Goal: Find specific page/section: Find specific page/section

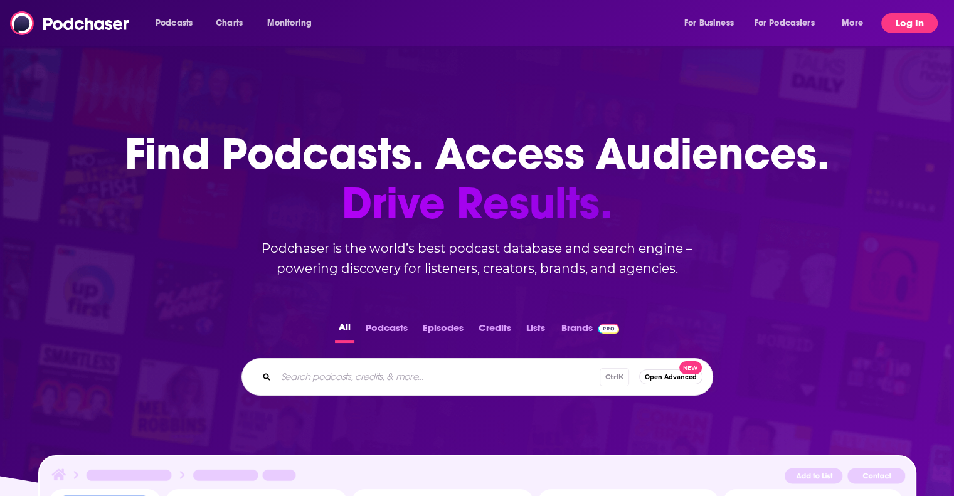
click at [903, 26] on button "Log In" at bounding box center [909, 23] width 56 height 20
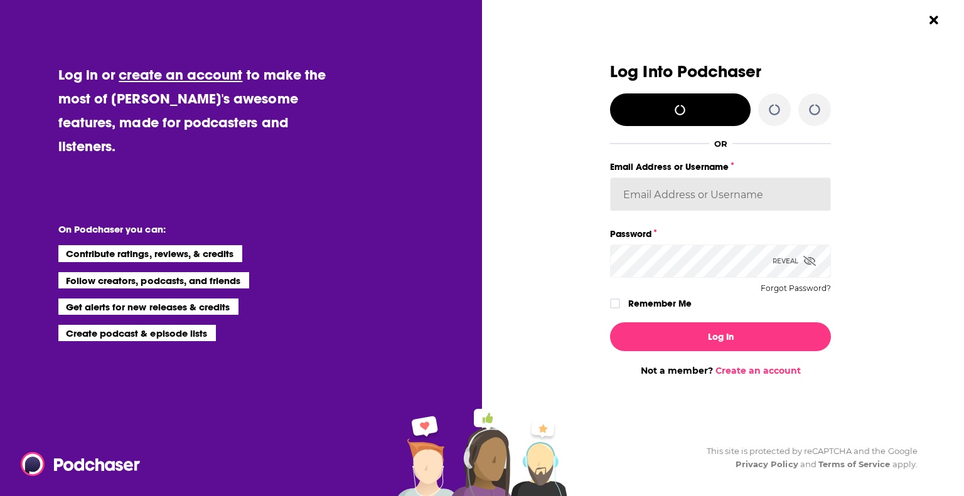
type input "MackenzieCollier"
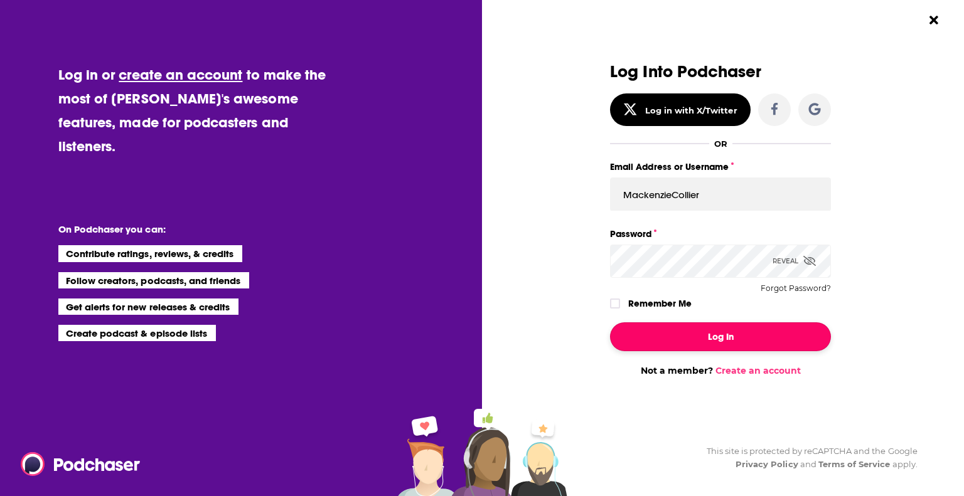
click at [733, 336] on button "Log In" at bounding box center [720, 336] width 221 height 29
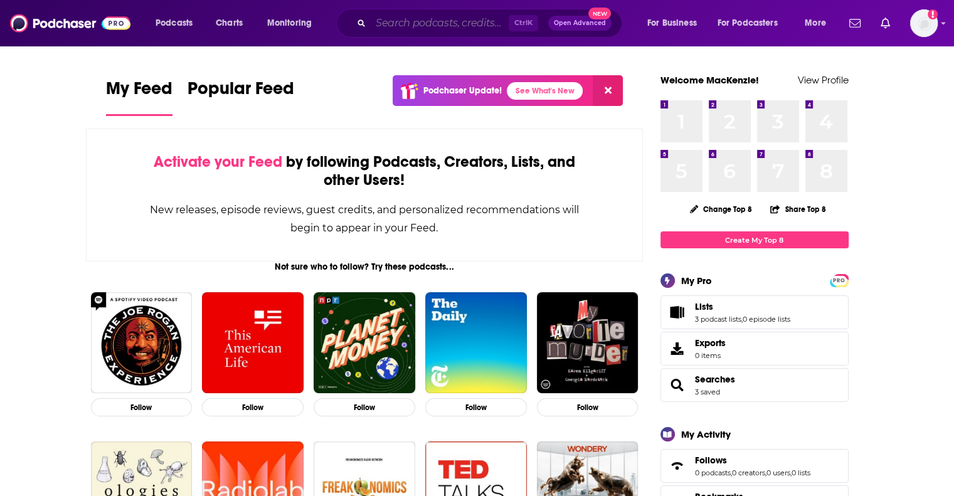
click at [433, 17] on input "Search podcasts, credits, & more..." at bounding box center [440, 23] width 138 height 20
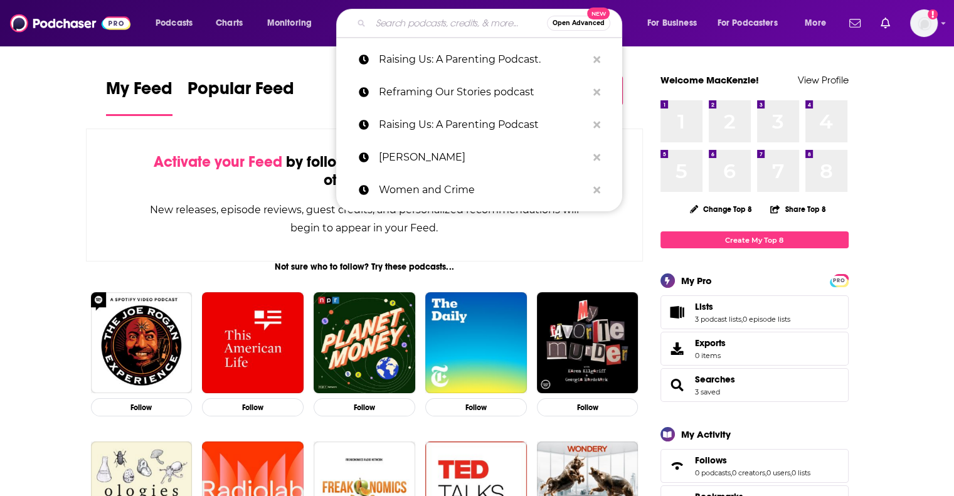
paste input "[PERSON_NAME]"
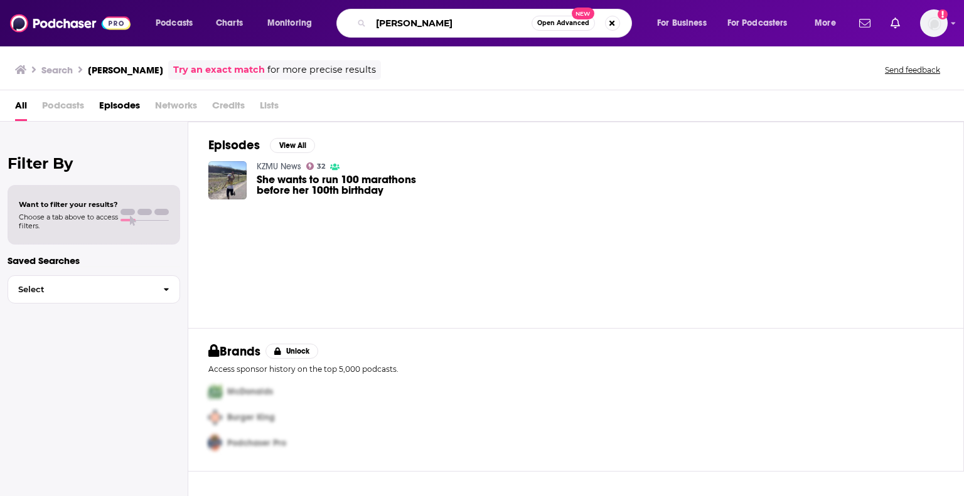
click at [427, 33] on div "[PERSON_NAME] Open Advanced New" at bounding box center [483, 23] width 295 height 29
click at [482, 29] on input "[PERSON_NAME]" at bounding box center [451, 23] width 161 height 20
click at [445, 19] on input "[PERSON_NAME]" at bounding box center [451, 23] width 161 height 20
drag, startPoint x: 468, startPoint y: 28, endPoint x: 371, endPoint y: 23, distance: 96.8
click at [371, 23] on input "[PERSON_NAME]" at bounding box center [451, 23] width 161 height 20
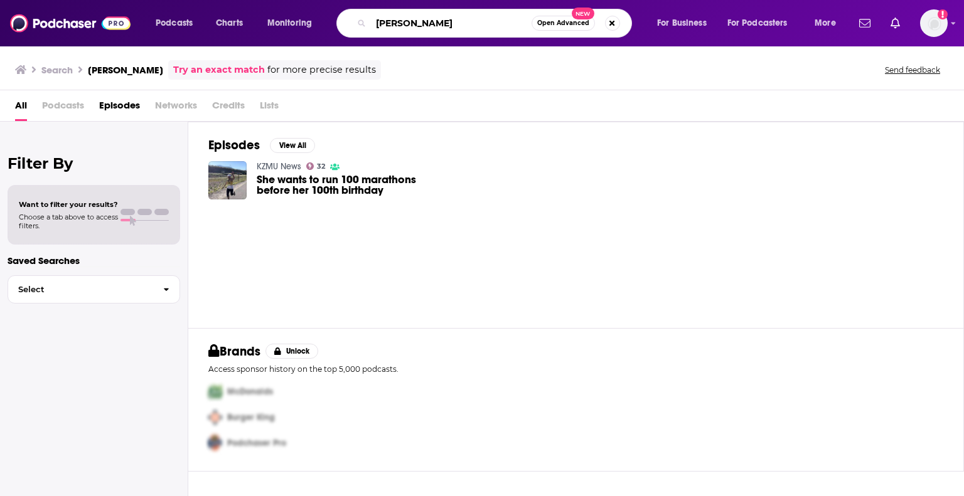
paste input "Relationscapes"
type input "Relationscapes"
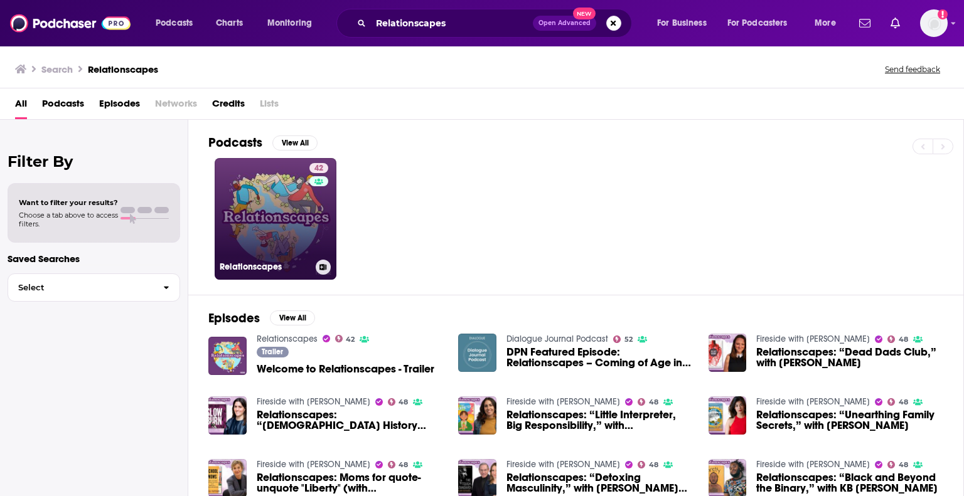
click at [266, 226] on link "42 Relationscapes" at bounding box center [276, 219] width 122 height 122
